Goal: Task Accomplishment & Management: Complete application form

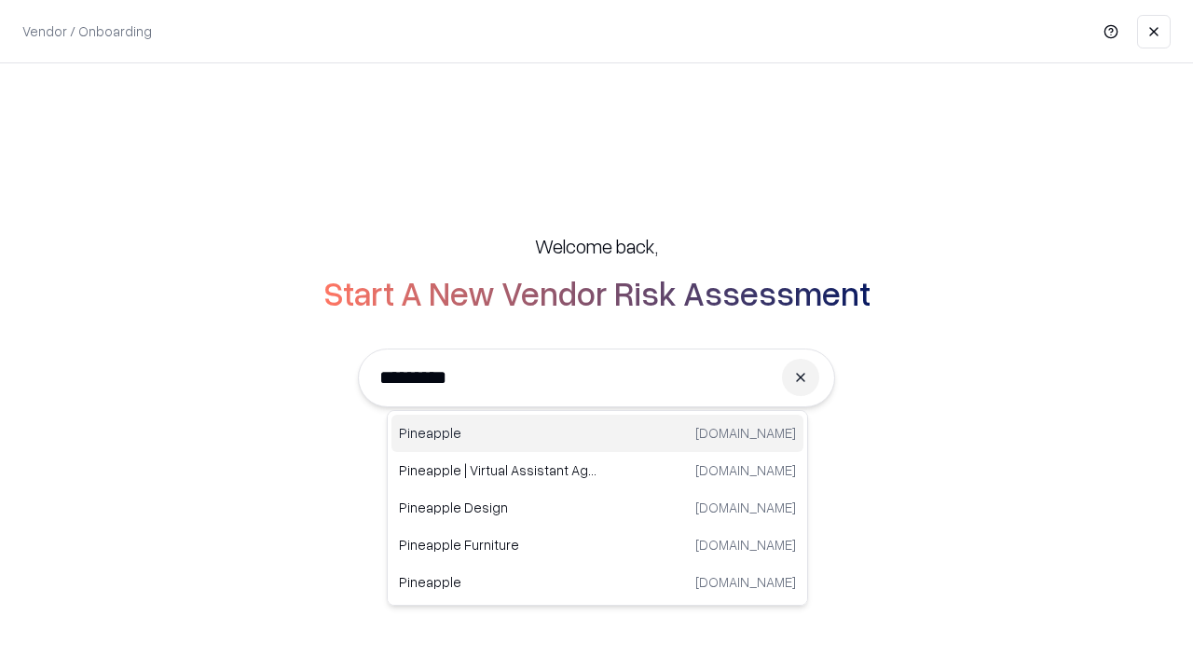
click at [598, 434] on div "Pineapple [DOMAIN_NAME]" at bounding box center [598, 433] width 412 height 37
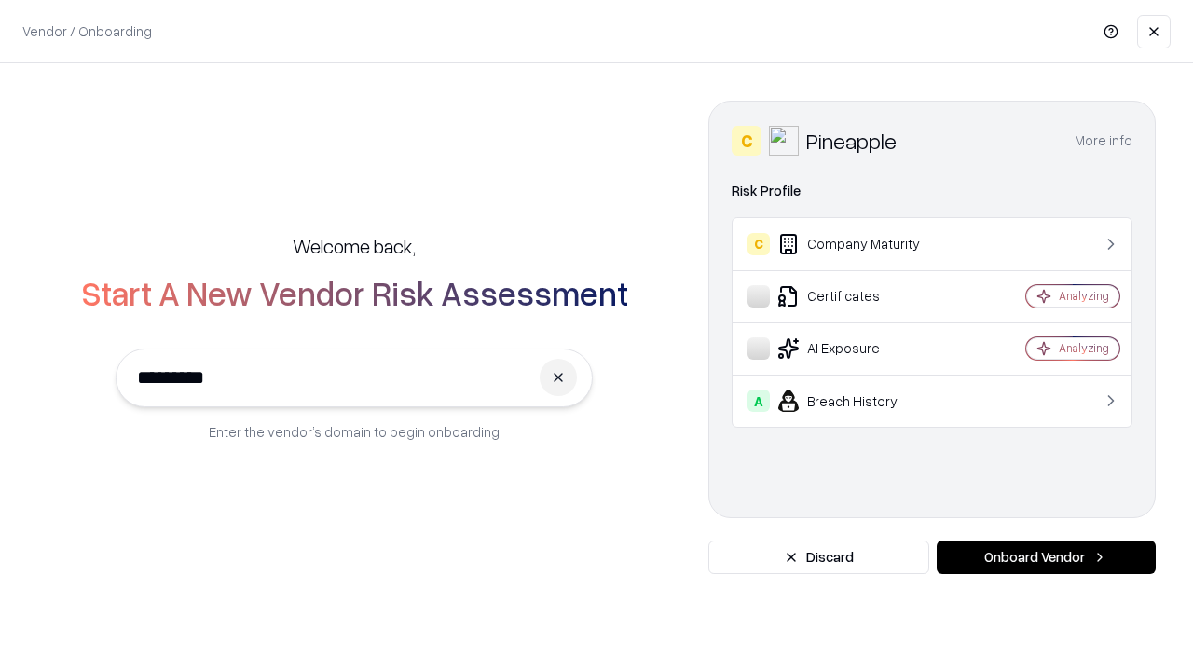
type input "*********"
click at [1046, 558] on button "Onboard Vendor" at bounding box center [1046, 558] width 219 height 34
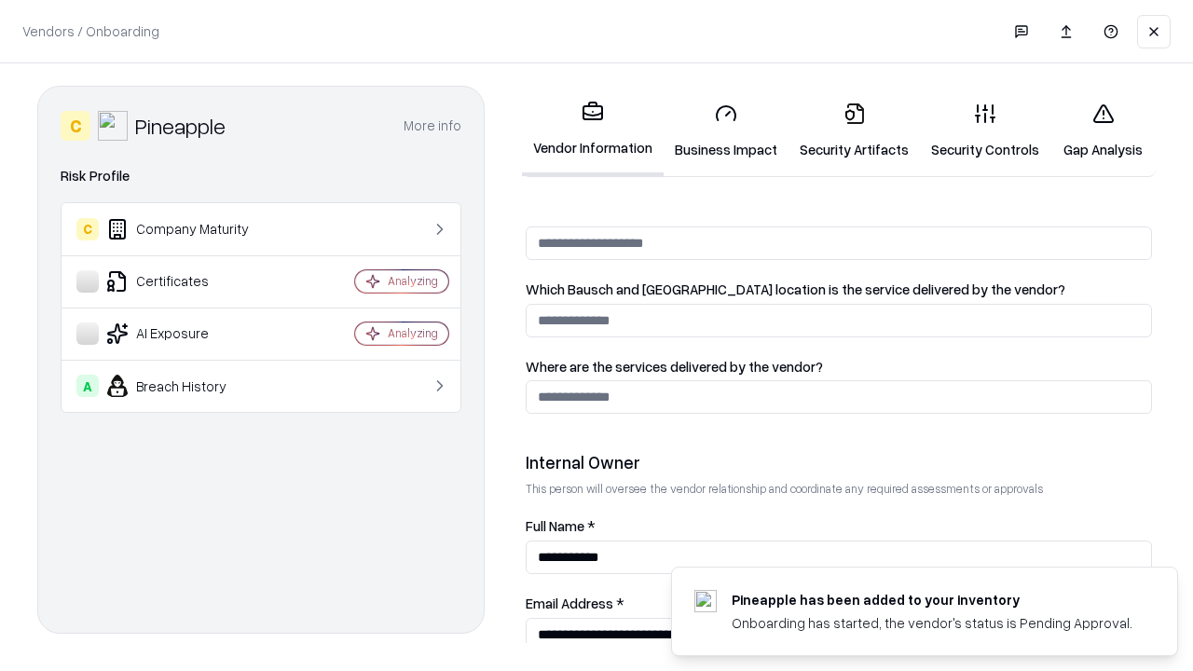
scroll to position [966, 0]
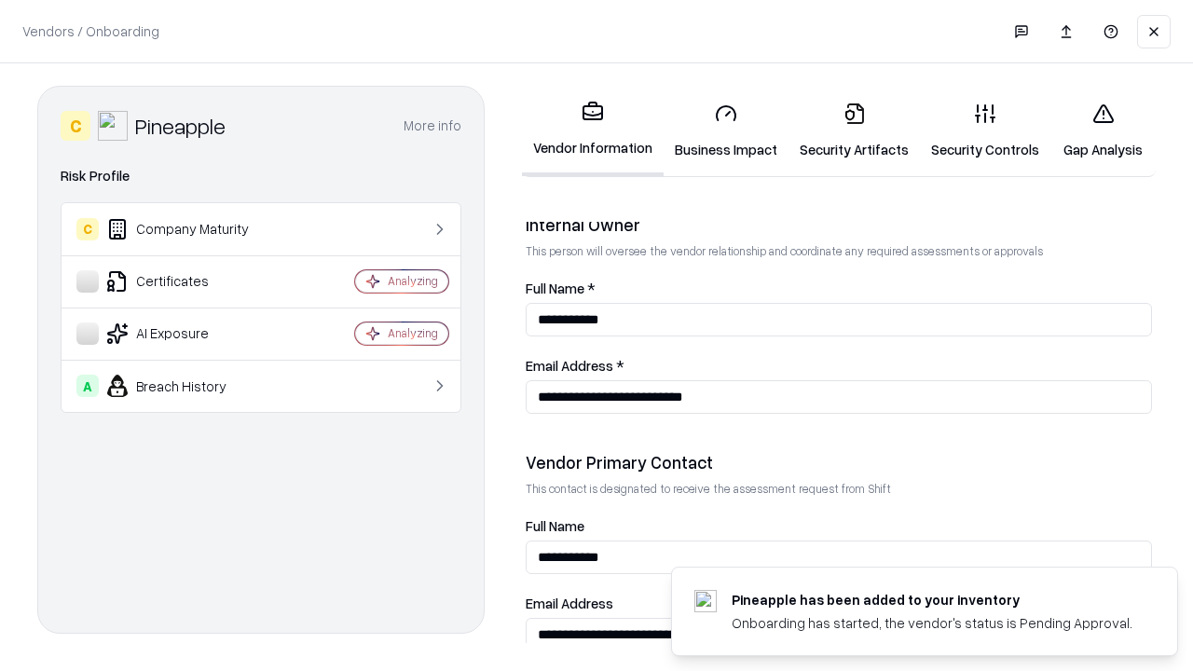
click at [854, 131] on link "Security Artifacts" at bounding box center [854, 131] width 131 height 87
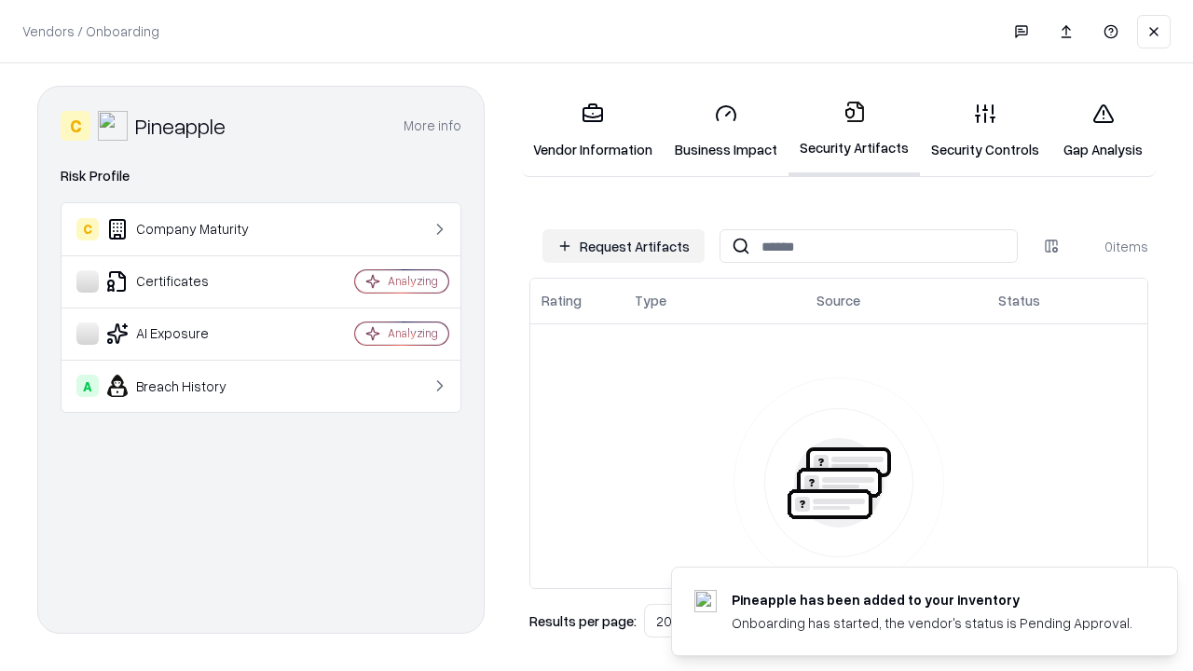
click at [624, 246] on button "Request Artifacts" at bounding box center [624, 246] width 162 height 34
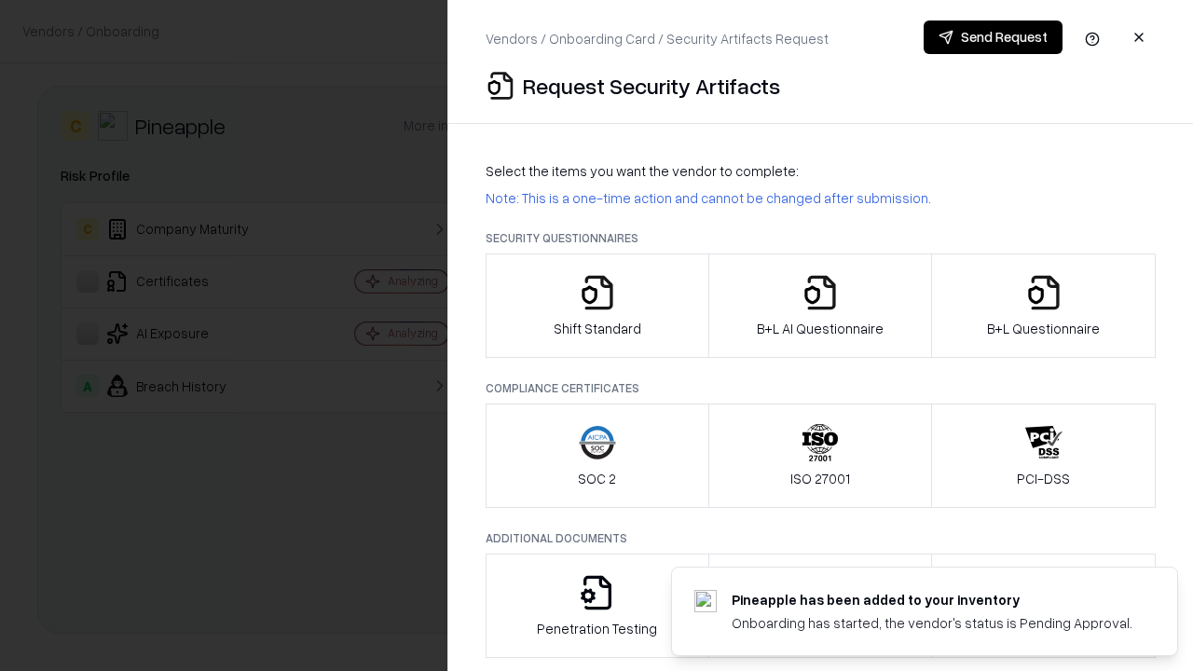
click at [1043, 306] on icon "button" at bounding box center [1044, 292] width 37 height 37
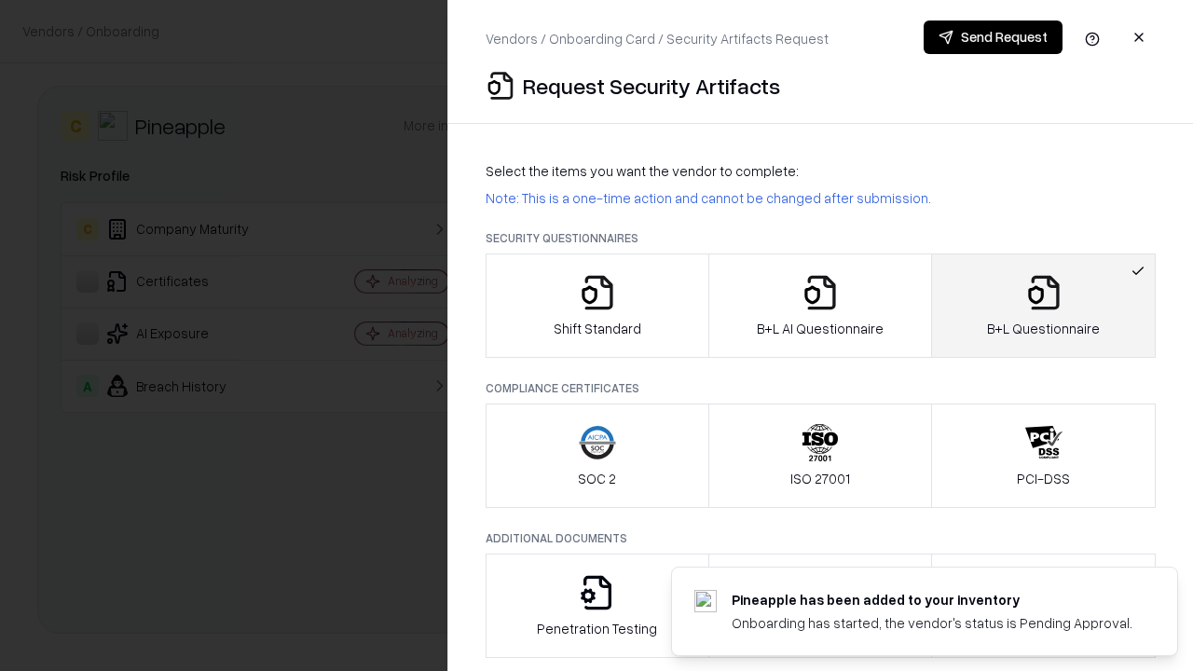
click at [820, 306] on icon "button" at bounding box center [820, 292] width 37 height 37
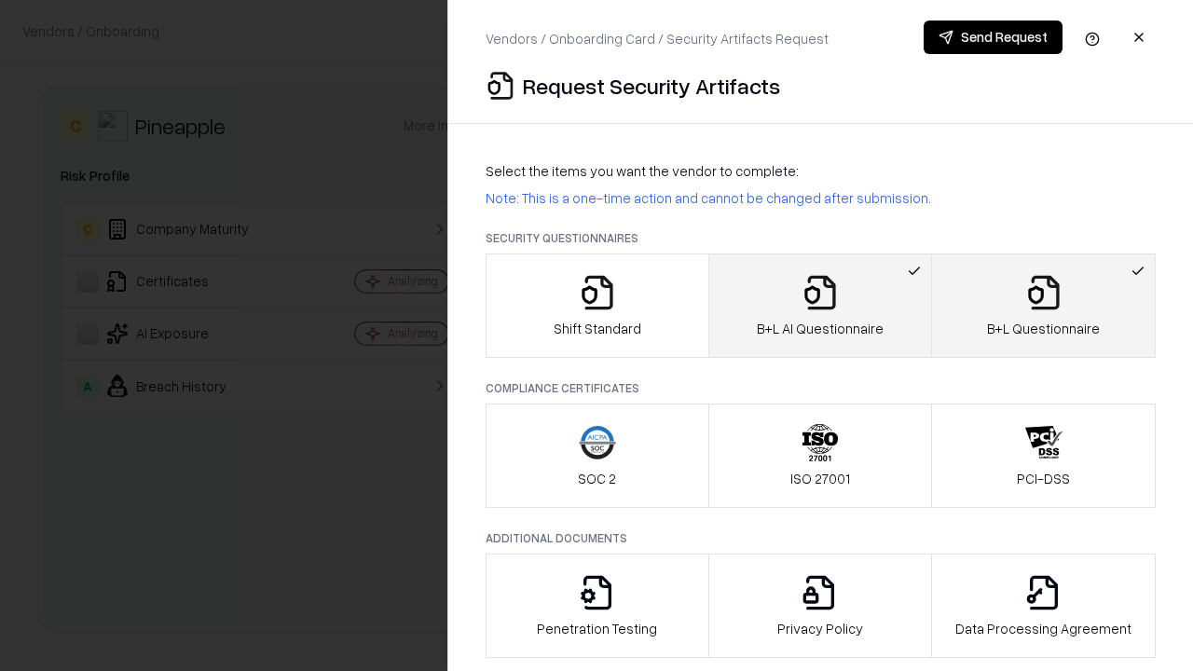
click at [993, 37] on button "Send Request" at bounding box center [993, 38] width 139 height 34
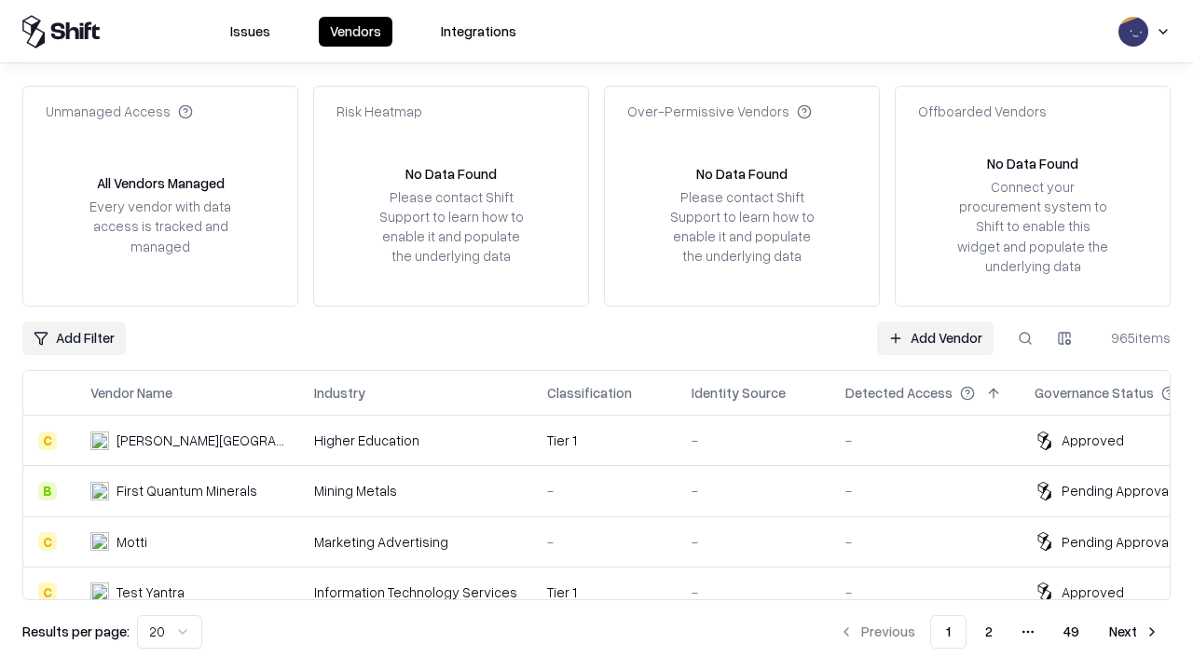
click at [935, 338] on link "Add Vendor" at bounding box center [935, 339] width 117 height 34
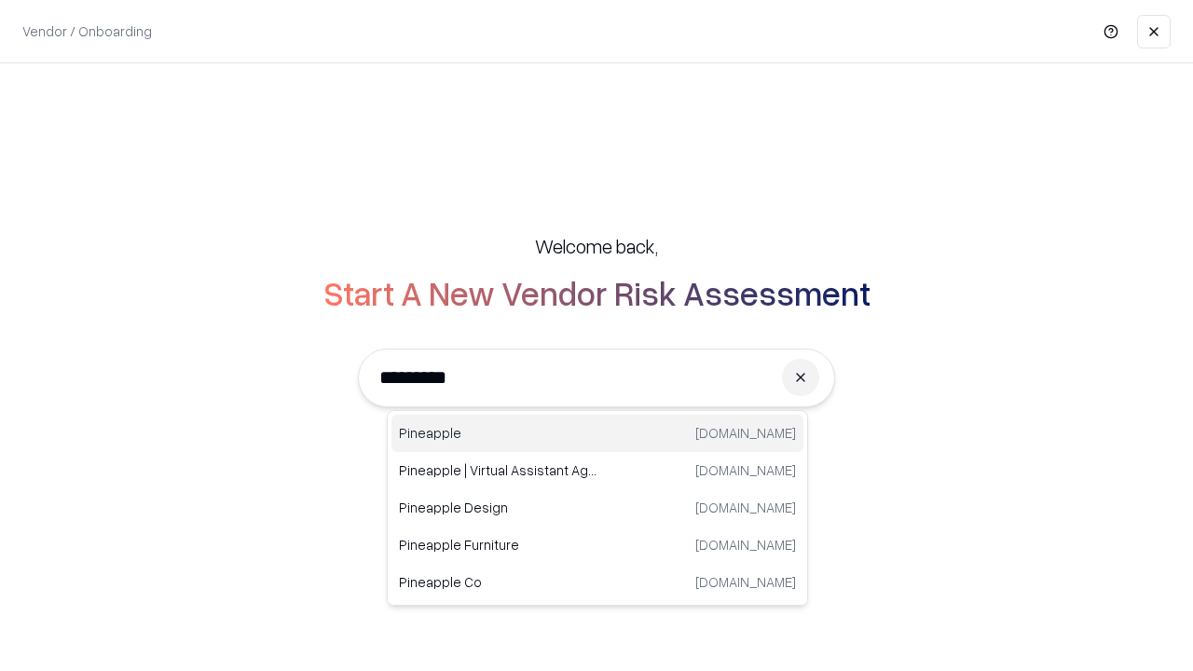
click at [598, 434] on div "Pineapple [DOMAIN_NAME]" at bounding box center [598, 433] width 412 height 37
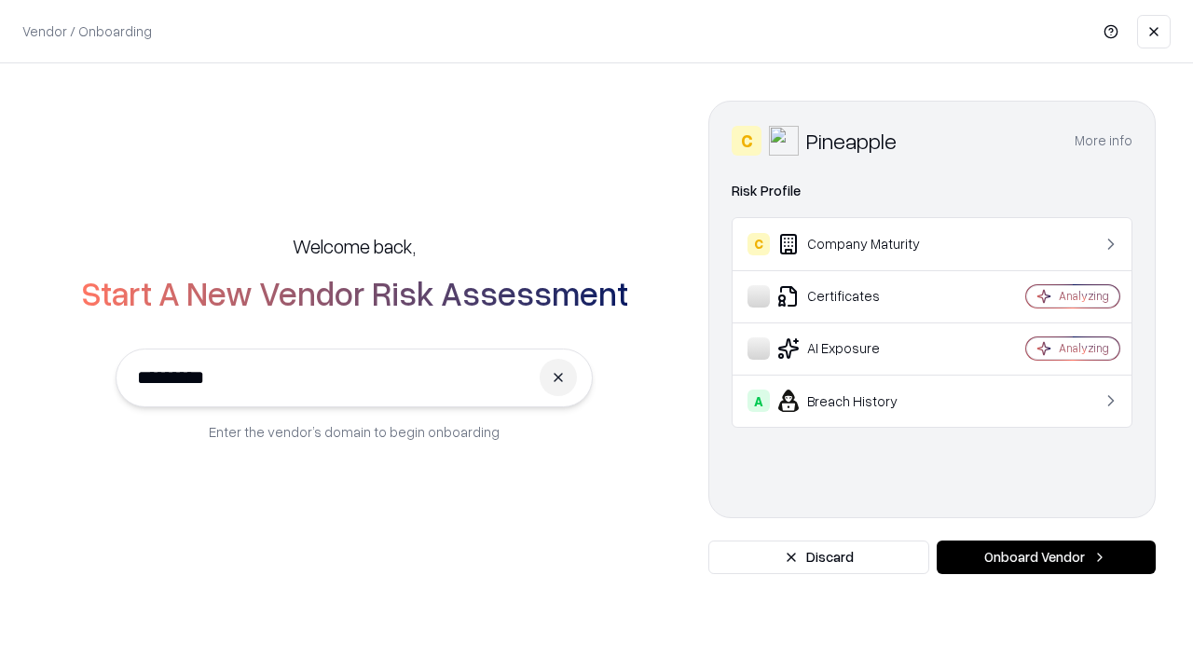
type input "*********"
click at [1046, 558] on button "Onboard Vendor" at bounding box center [1046, 558] width 219 height 34
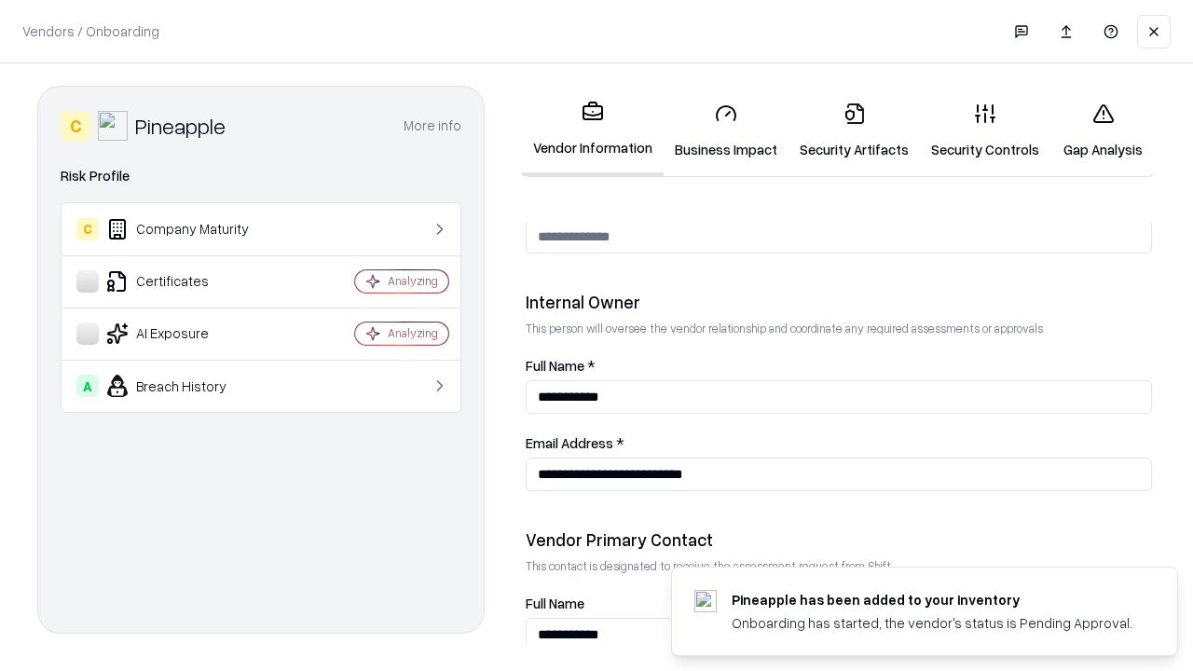
scroll to position [966, 0]
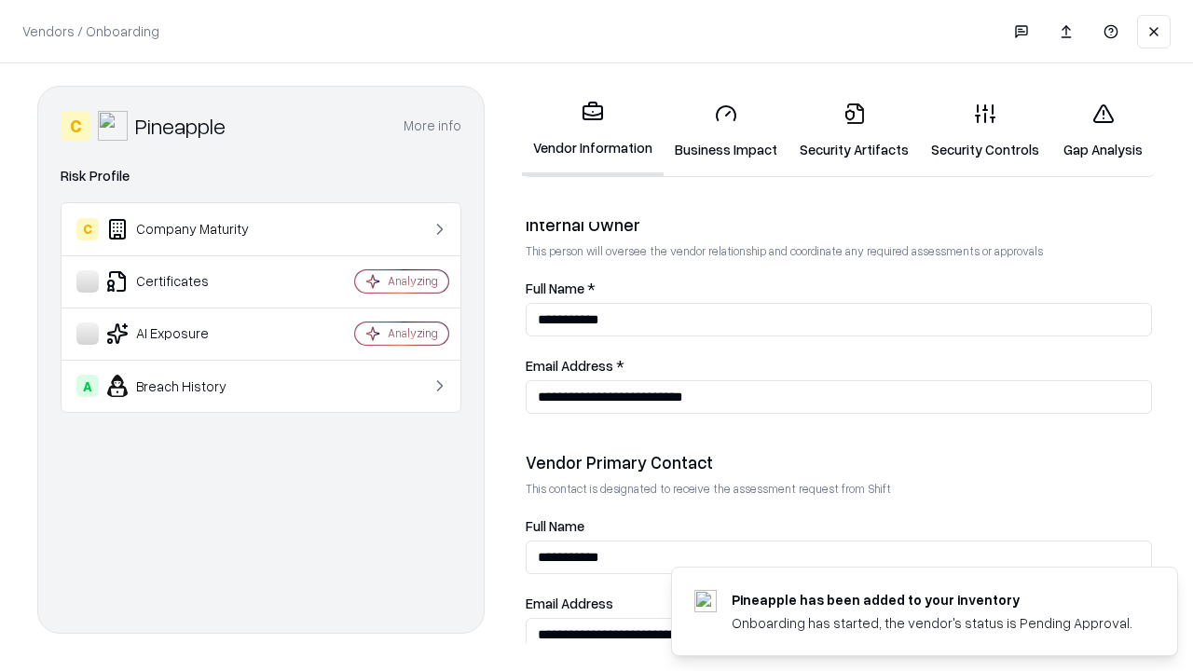
click at [1103, 131] on link "Gap Analysis" at bounding box center [1103, 131] width 105 height 87
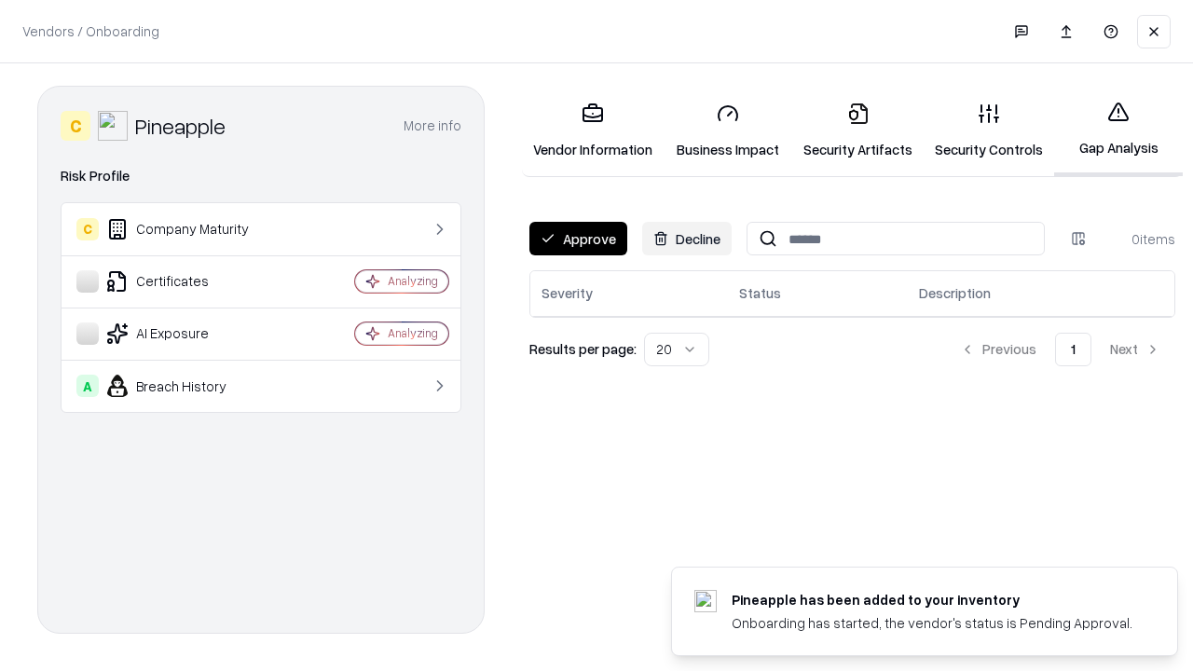
click at [578, 239] on button "Approve" at bounding box center [579, 239] width 98 height 34
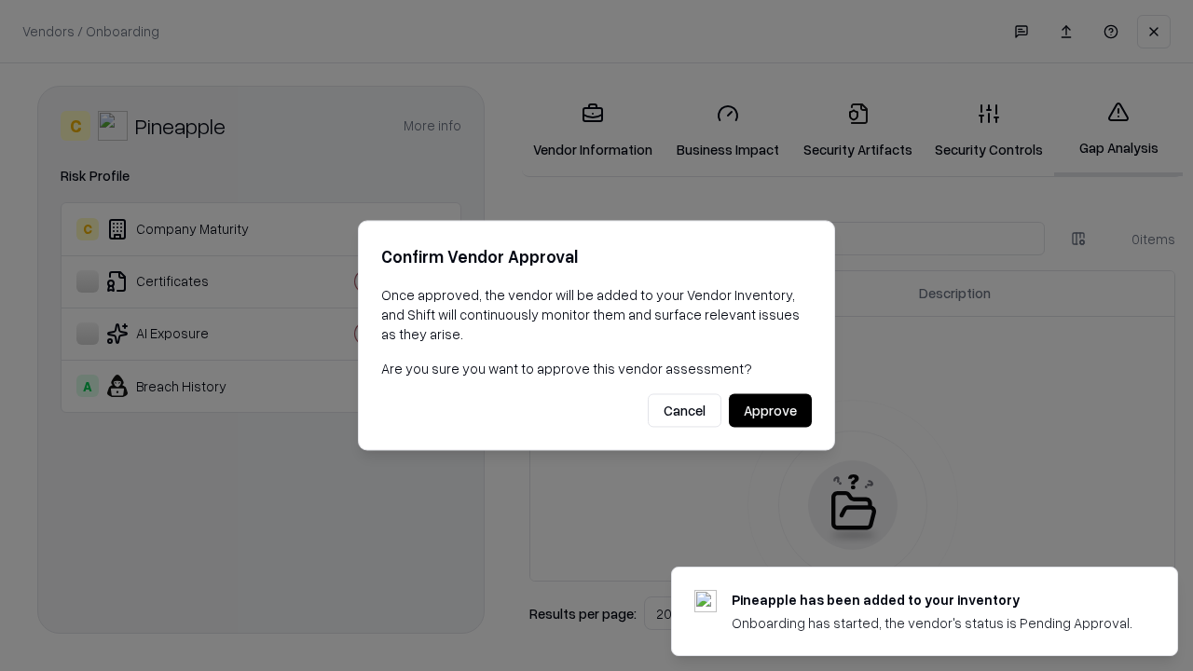
click at [770, 410] on button "Approve" at bounding box center [770, 411] width 83 height 34
